Goal: Navigation & Orientation: Find specific page/section

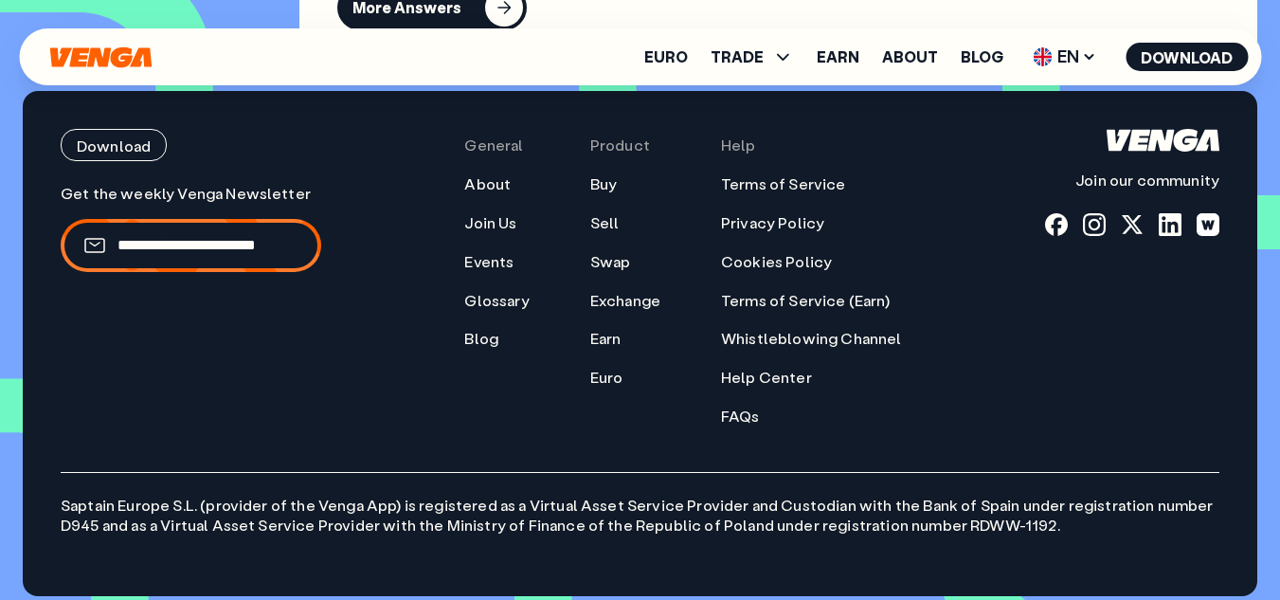
scroll to position [8029, 0]
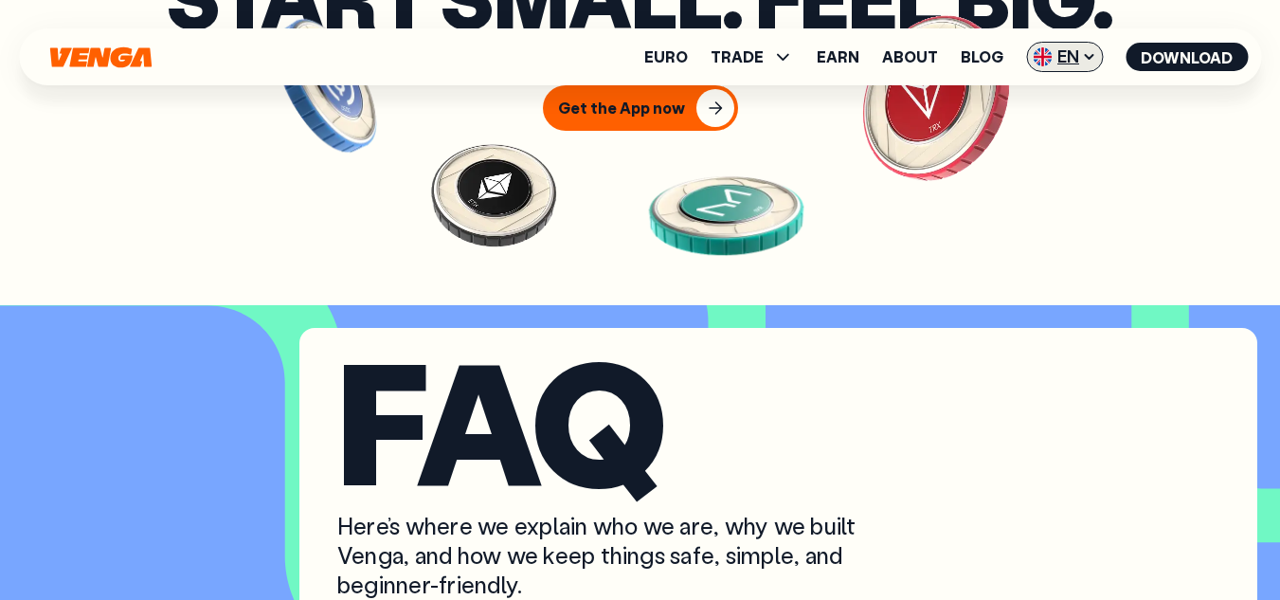
click at [1091, 57] on icon at bounding box center [1089, 57] width 8 height 4
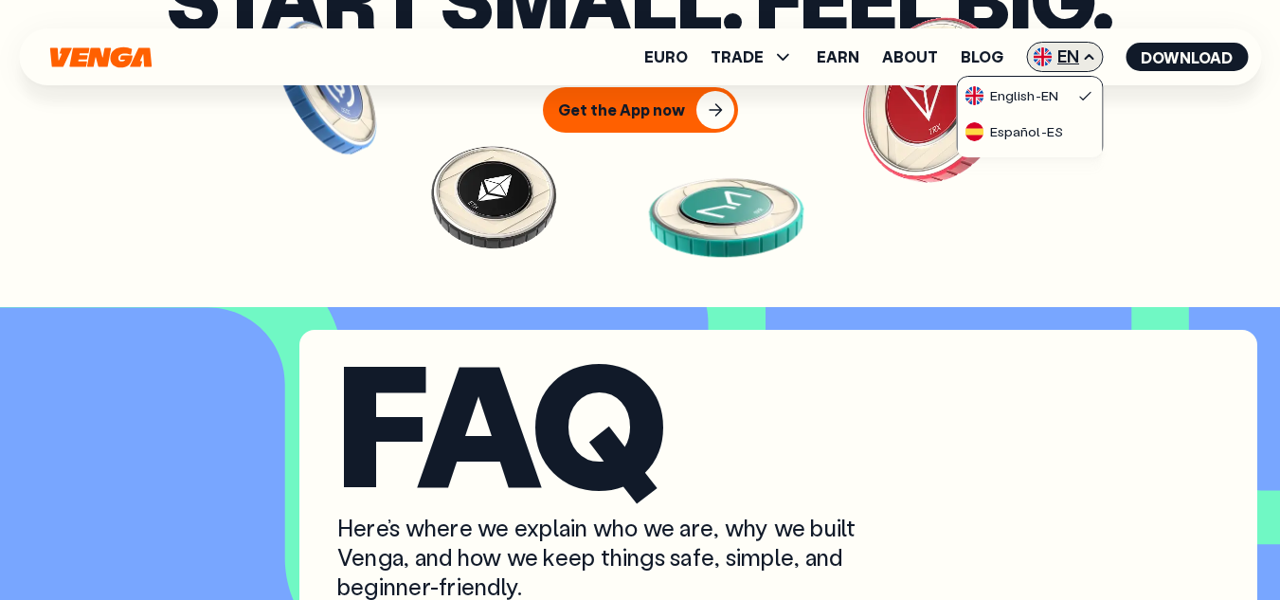
scroll to position [6892, 0]
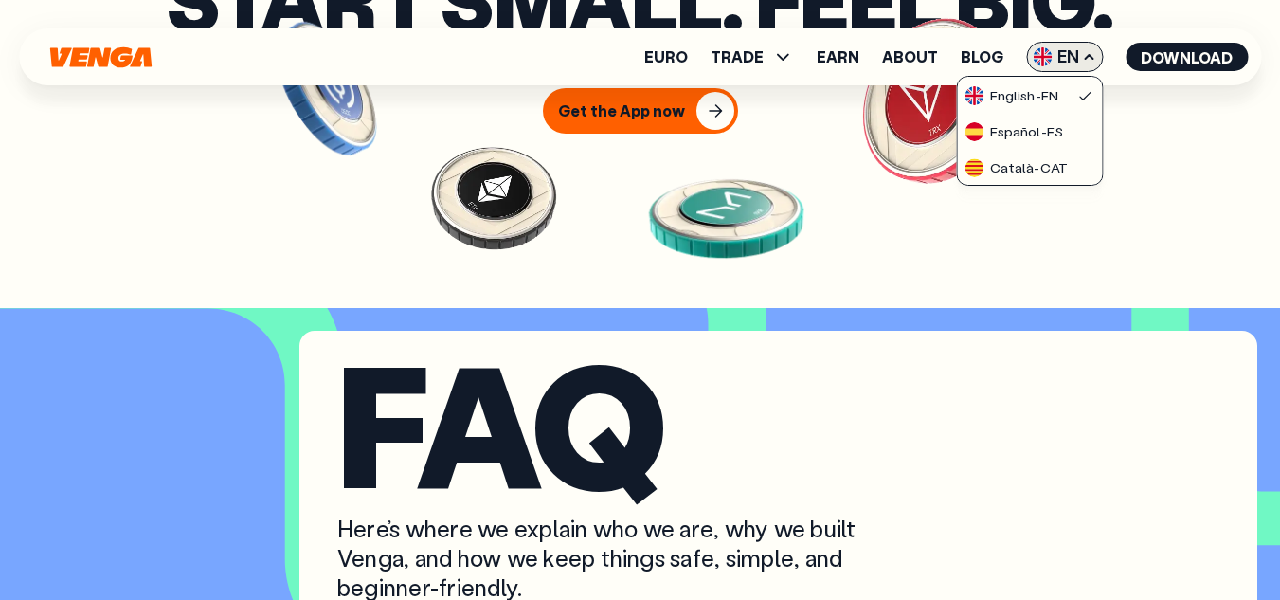
click at [1091, 57] on icon at bounding box center [1089, 57] width 8 height 4
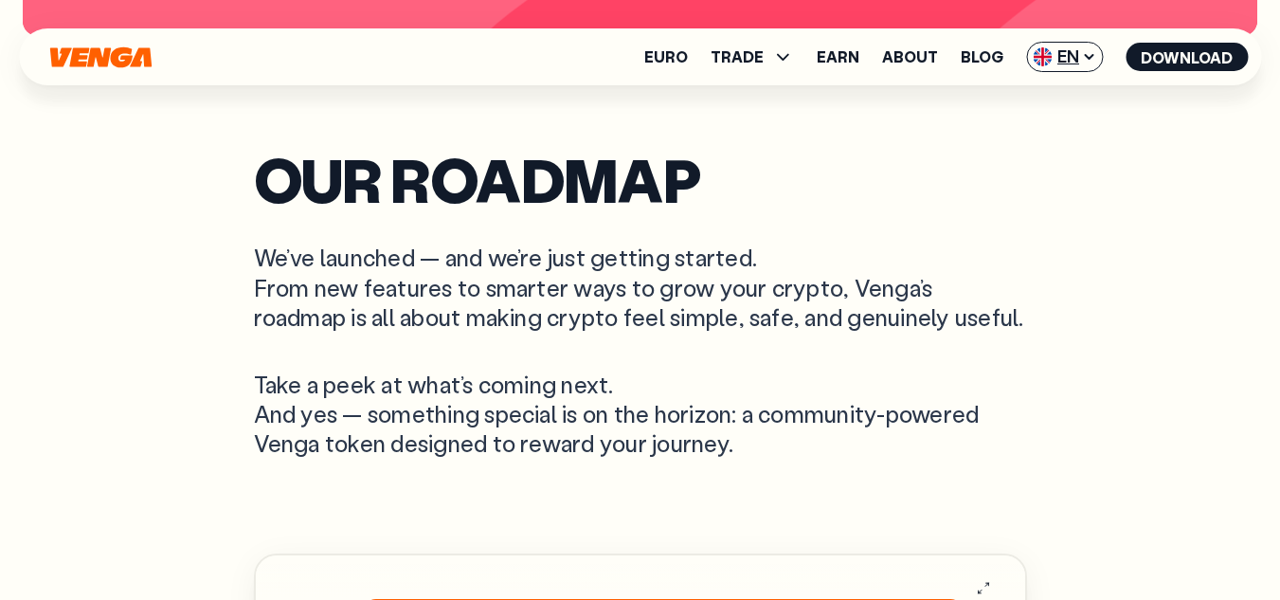
scroll to position [4808, 0]
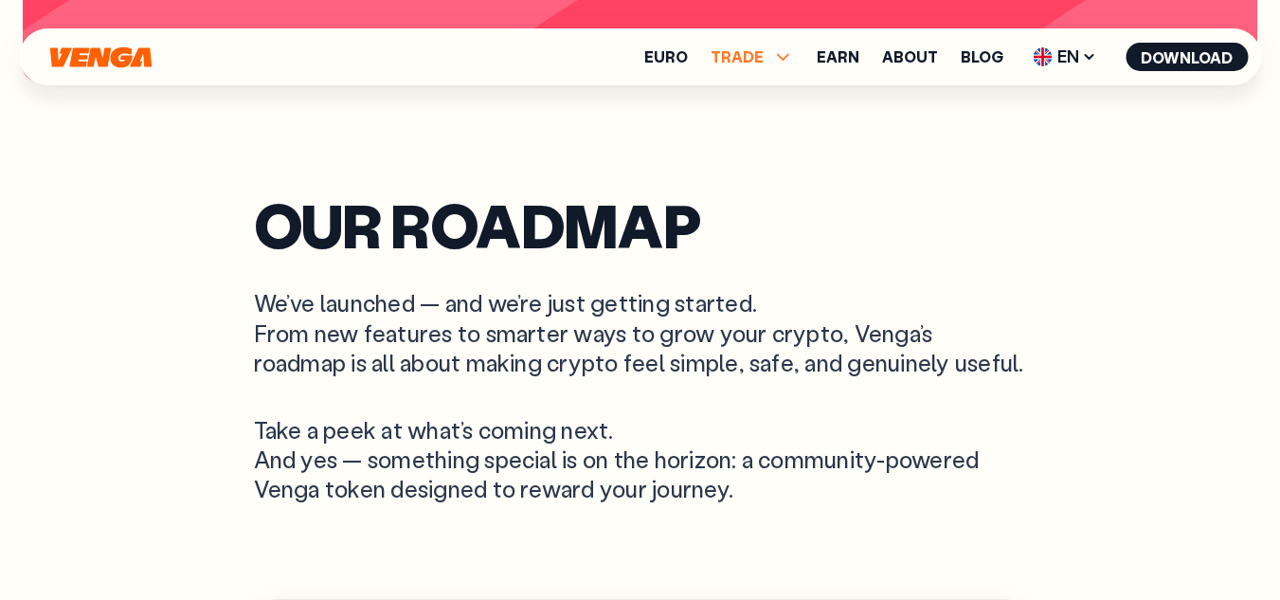
click at [782, 56] on icon at bounding box center [782, 57] width 12 height 7
click at [782, 56] on icon at bounding box center [782, 56] width 23 height 23
click at [918, 55] on link "About" at bounding box center [910, 56] width 56 height 15
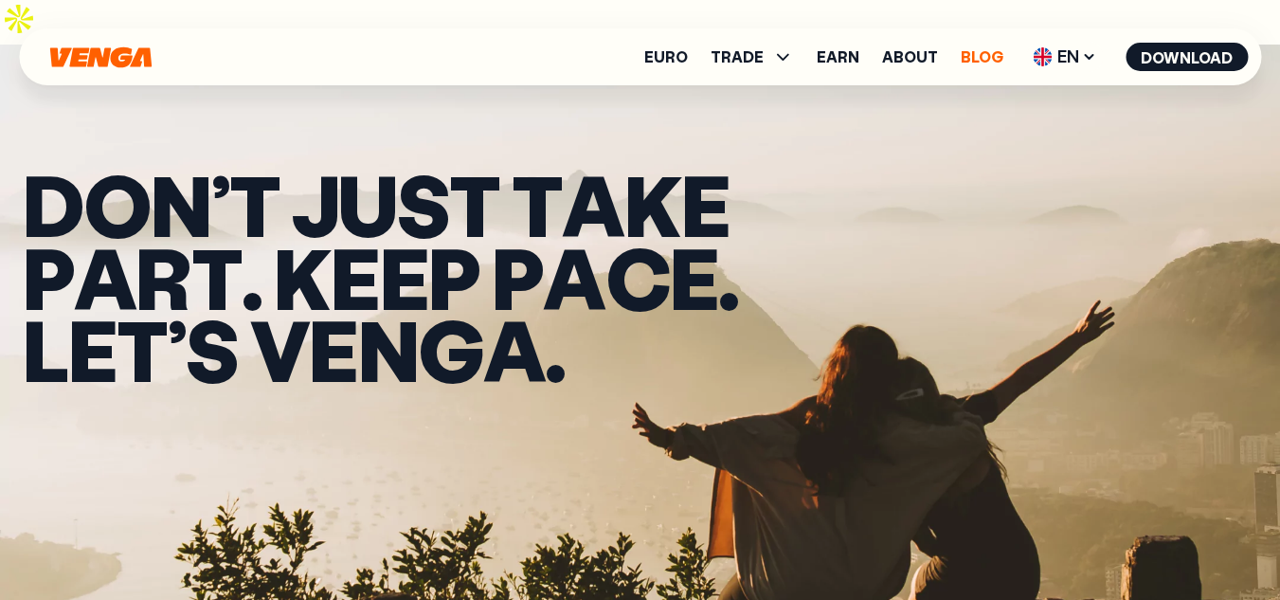
click at [973, 55] on link "Blog" at bounding box center [982, 56] width 43 height 15
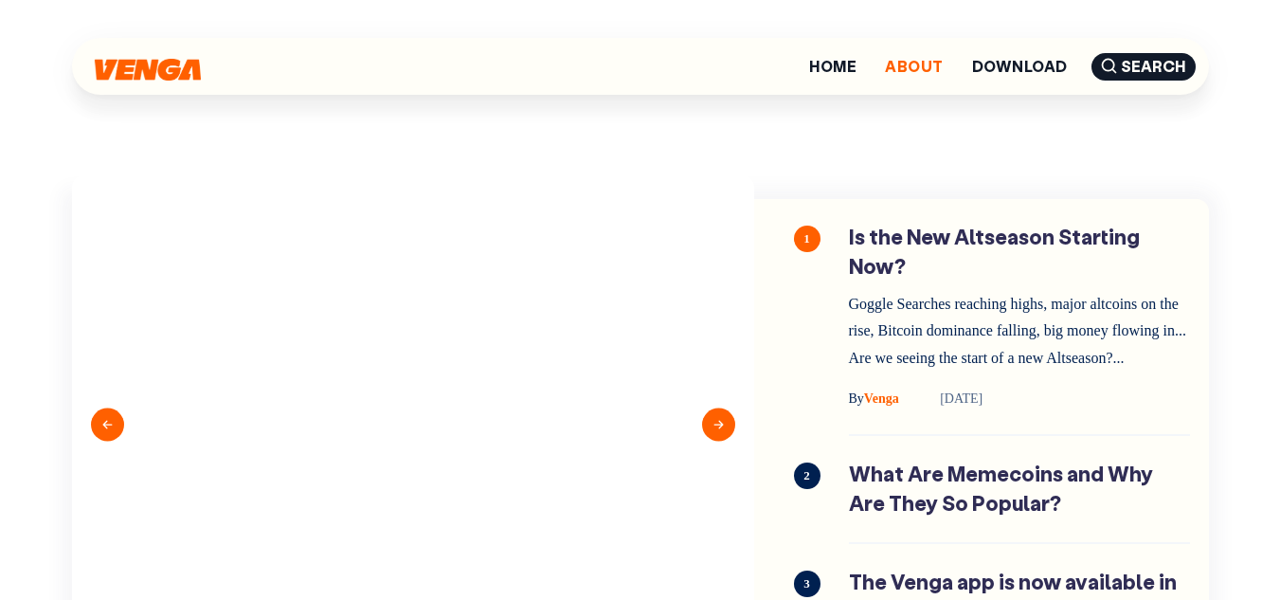
click at [918, 70] on link "About" at bounding box center [914, 66] width 58 height 15
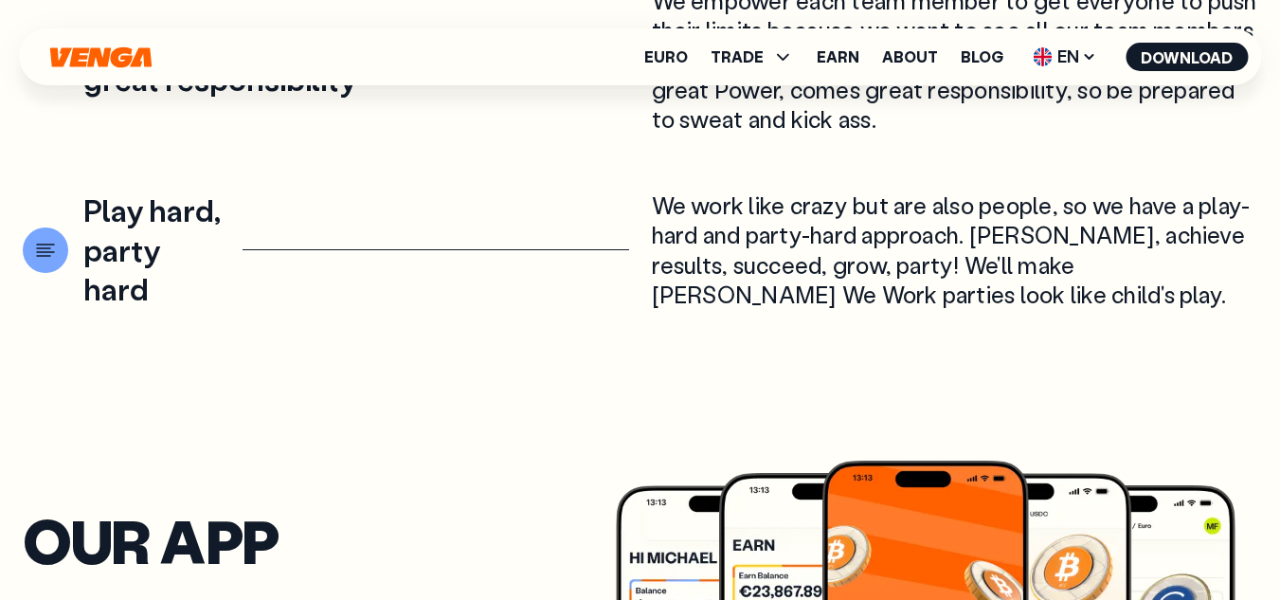
scroll to position [3593, 0]
